Goal: Transaction & Acquisition: Book appointment/travel/reservation

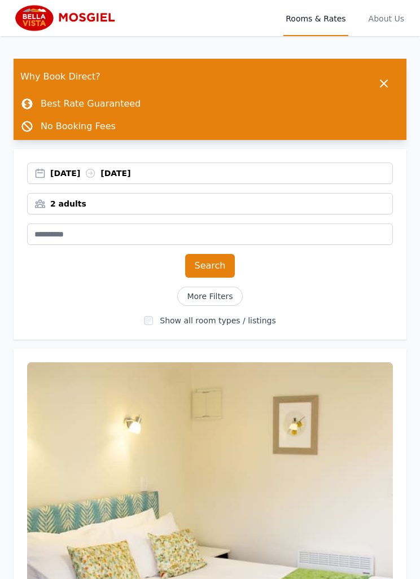
click at [205, 198] on div "2 adults" at bounding box center [210, 203] width 366 height 21
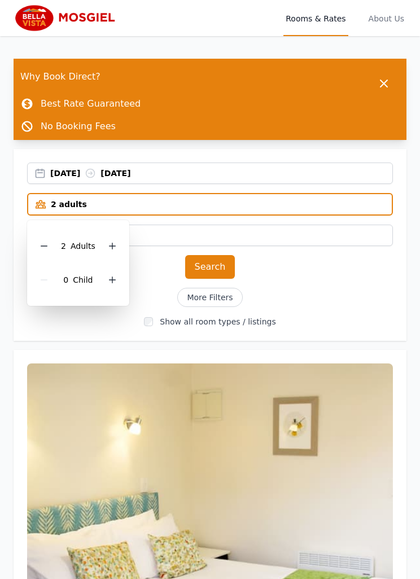
click at [114, 246] on icon at bounding box center [112, 246] width 6 height 6
click at [112, 243] on icon at bounding box center [112, 246] width 9 height 9
click at [113, 245] on icon at bounding box center [112, 246] width 9 height 9
click at [217, 266] on button "Search" at bounding box center [210, 267] width 50 height 24
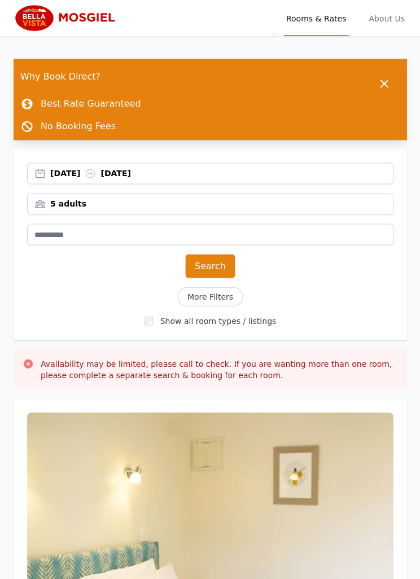
click at [319, 19] on span "Rooms & Rates" at bounding box center [316, 18] width 64 height 36
click at [36, 17] on img at bounding box center [68, 18] width 108 height 27
